Goal: Submit feedback/report problem: Submit feedback/report problem

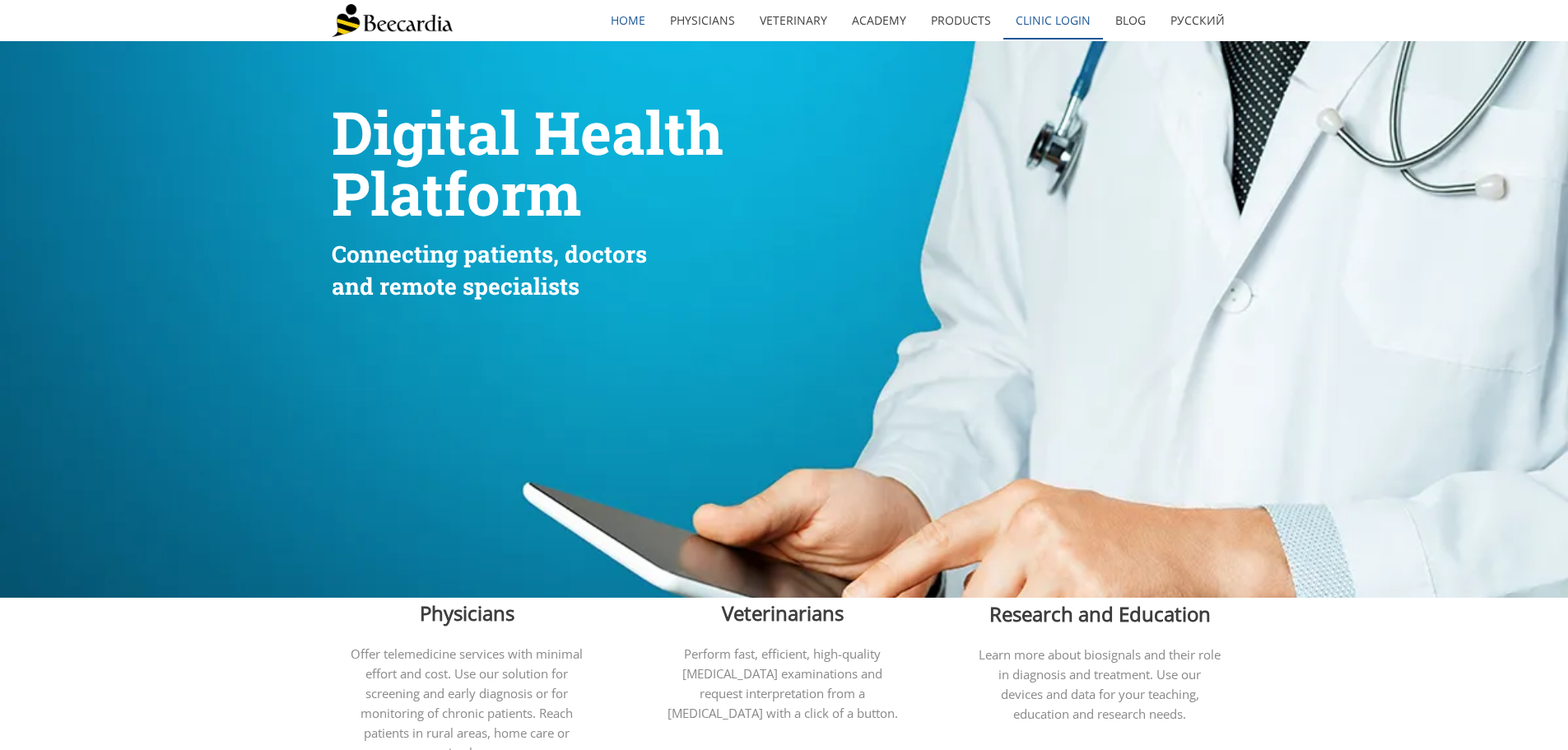
click at [1046, 16] on link "Clinic Login" at bounding box center [1053, 21] width 99 height 38
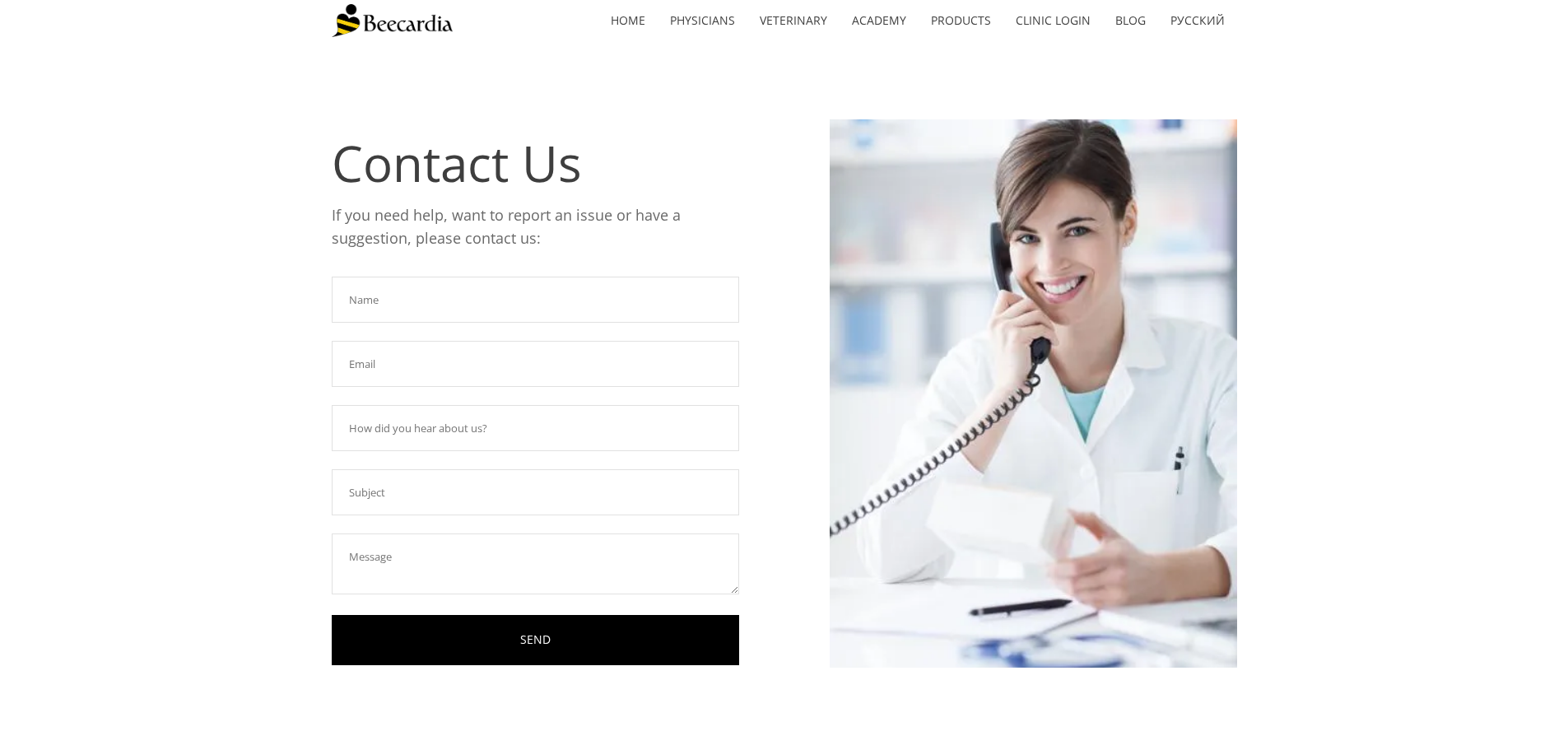
click at [467, 293] on input "text" at bounding box center [536, 299] width 408 height 46
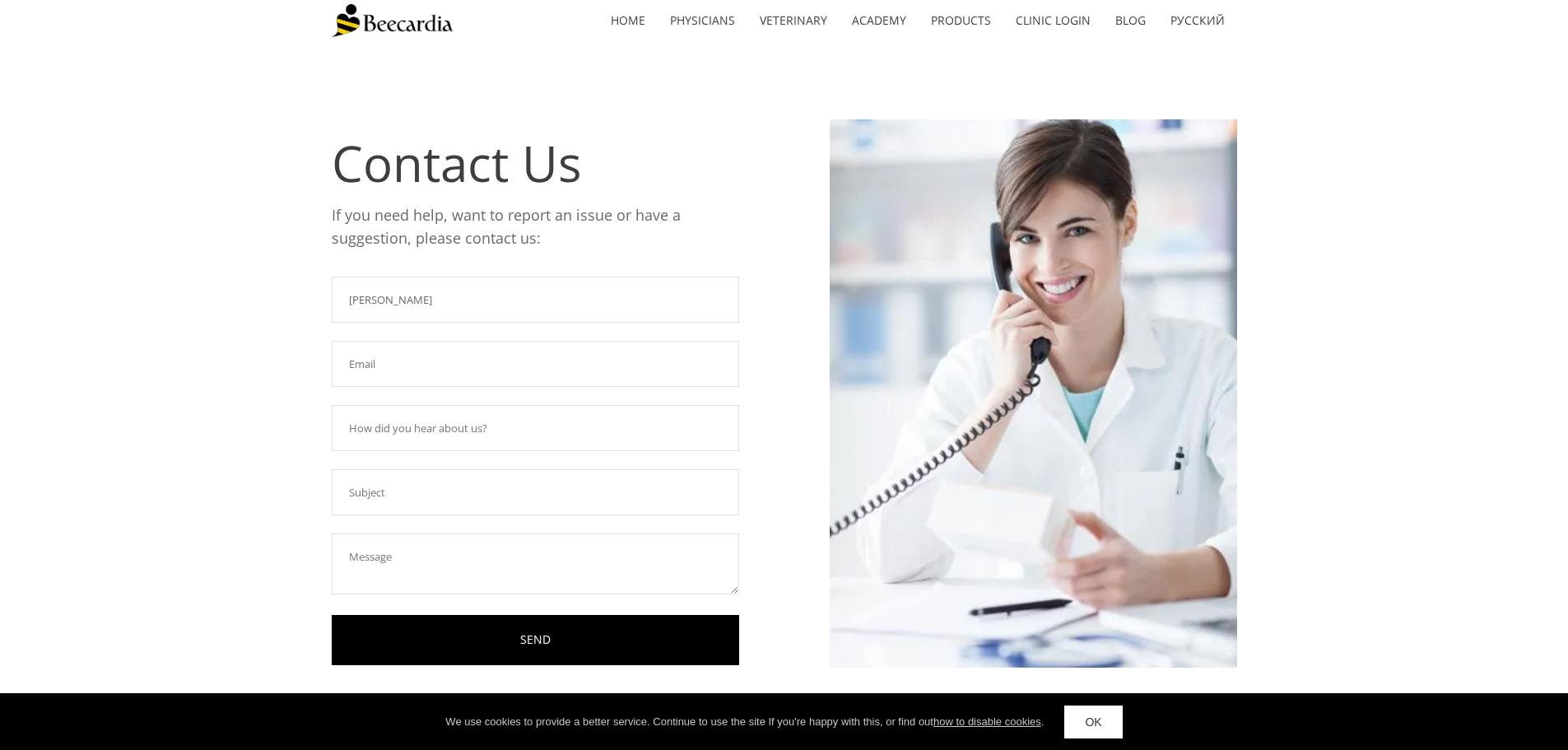
type input "[PERSON_NAME]"
click at [467, 360] on input "text" at bounding box center [536, 363] width 408 height 46
type input "jbryant6@utk.edu"
click at [478, 437] on input "text" at bounding box center [536, 427] width 408 height 46
type input "We have a Beecardia unit"
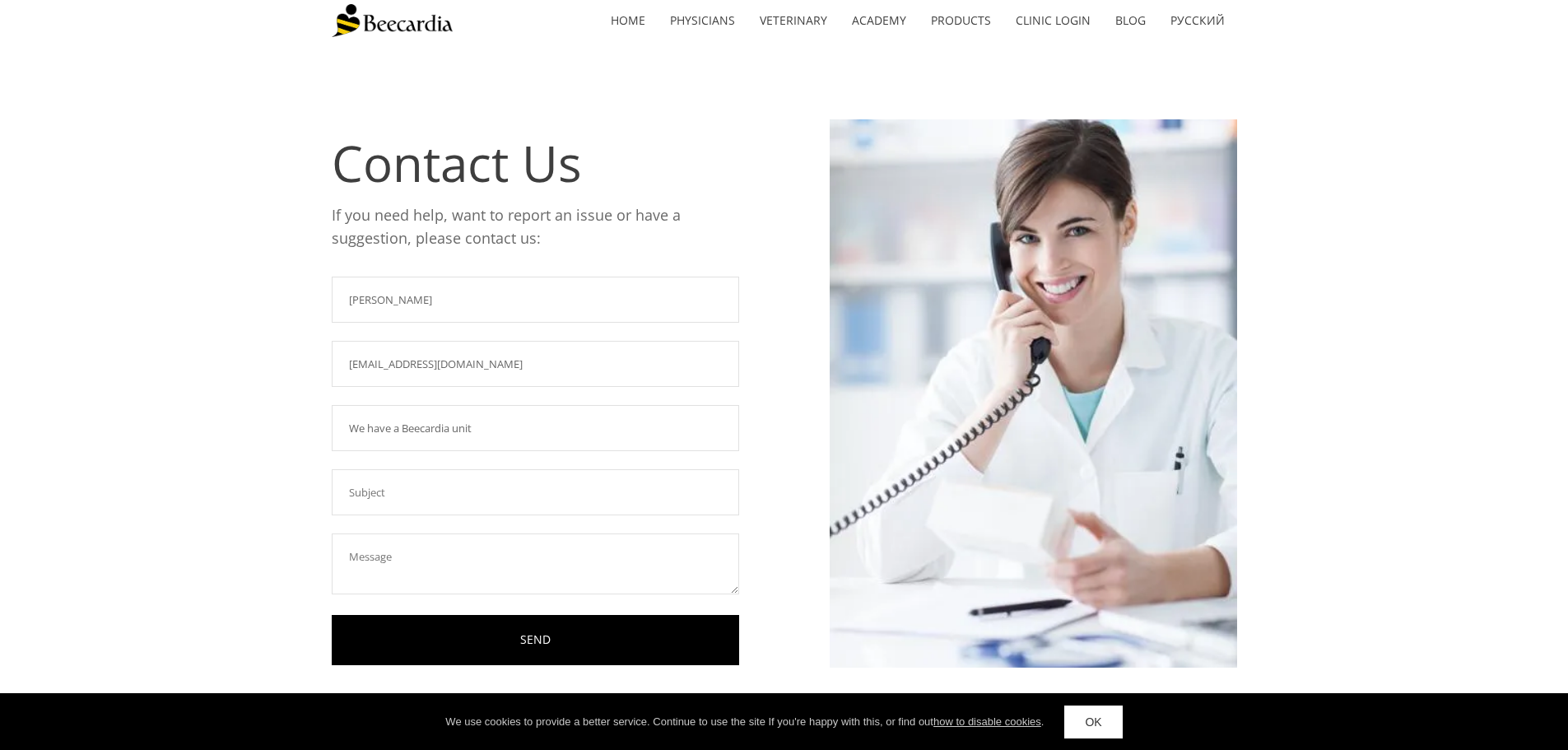
click at [463, 492] on input "text" at bounding box center [536, 492] width 408 height 46
type input "Sharing of all Beecardia recordings"
click at [462, 550] on textarea at bounding box center [536, 564] width 408 height 61
click at [432, 556] on textarea "Hello! We recntly gave our new resident" at bounding box center [536, 564] width 408 height 61
drag, startPoint x: 395, startPoint y: 548, endPoint x: 418, endPoint y: 550, distance: 23.1
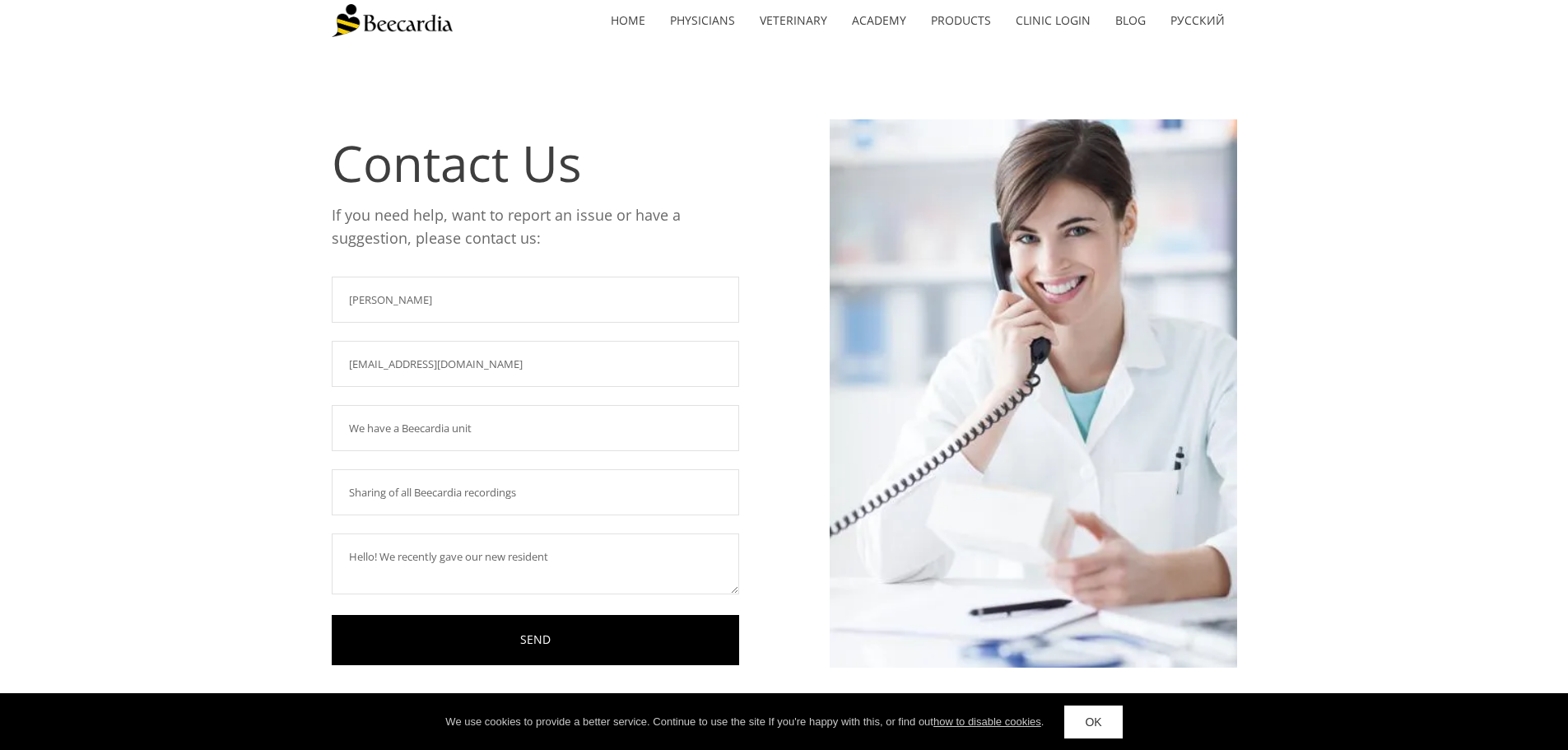
click at [562, 555] on textarea "Hello! We recently gave our new resident" at bounding box center [536, 564] width 408 height 61
click at [554, 559] on textarea "Hello! We recently gave our new resident ability" at bounding box center [536, 564] width 408 height 61
click at [605, 557] on textarea "Hello! We recently gave our new resident the ability" at bounding box center [536, 564] width 408 height 61
click at [639, 539] on textarea "Hello! We recently gave our new resident the ability to use our Beecardia accou…" at bounding box center [536, 564] width 408 height 61
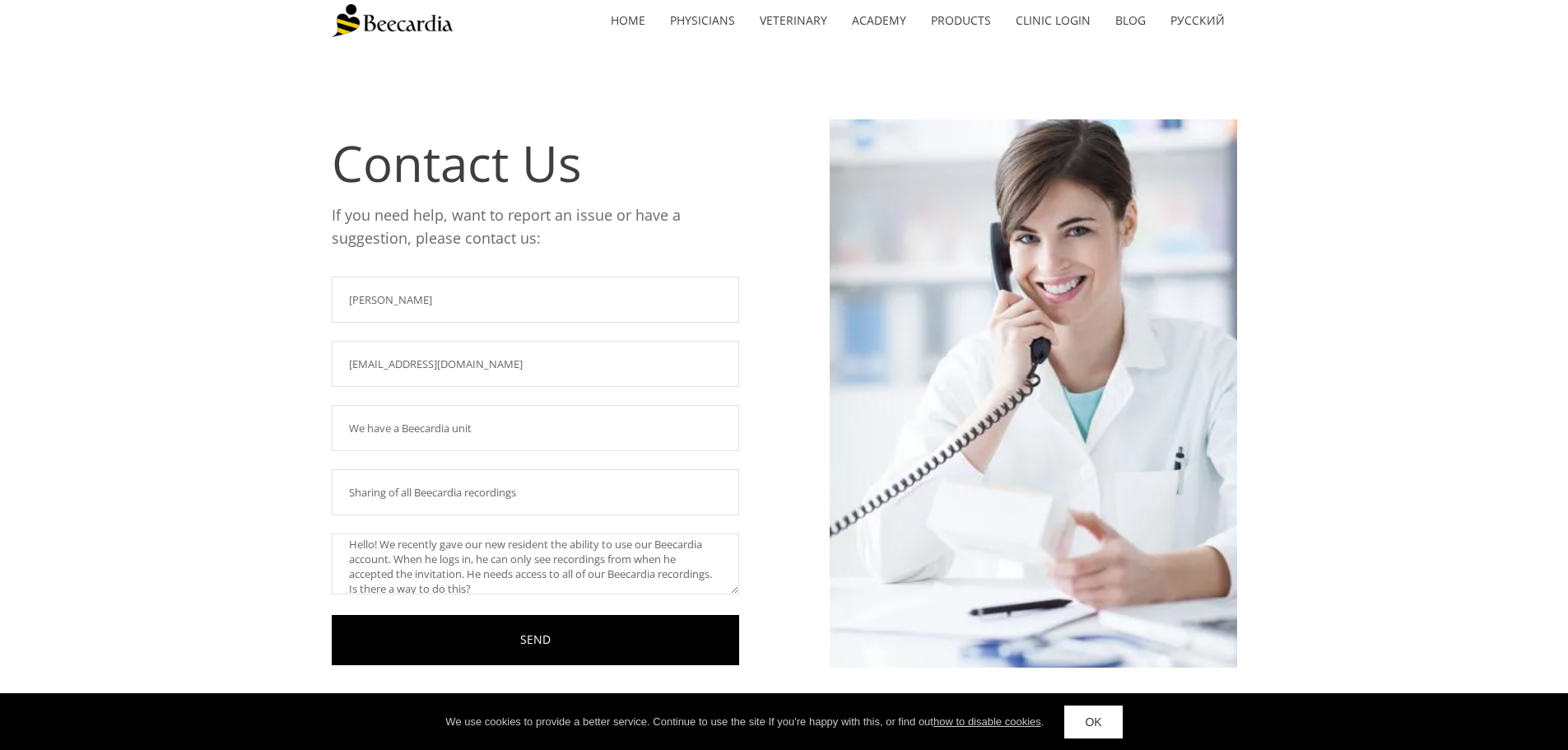
scroll to position [0, 0]
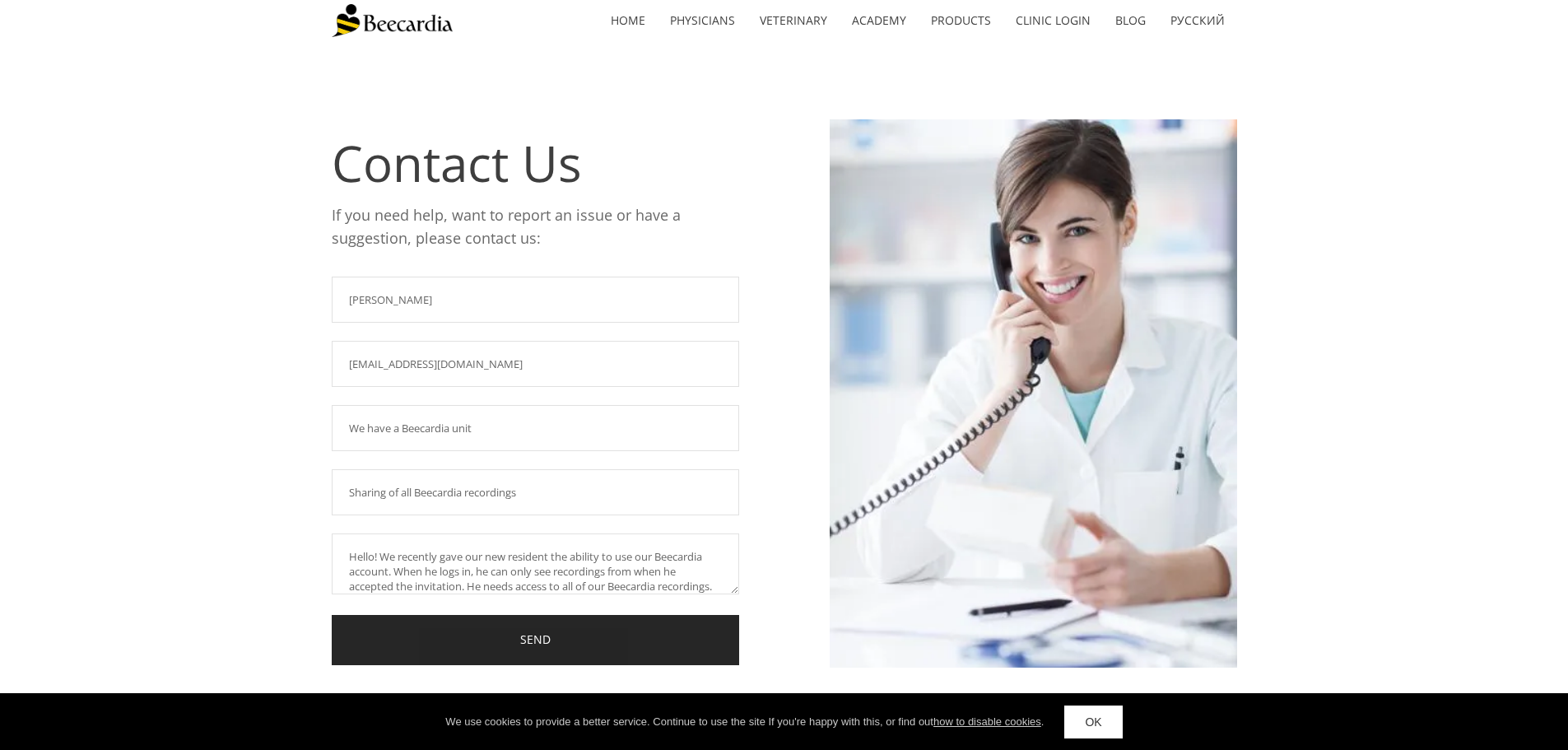
type textarea "Hello! We recently gave our new resident the ability to use our Beecardia accou…"
click at [605, 626] on link "SEND" at bounding box center [536, 639] width 408 height 50
